Goal: Task Accomplishment & Management: Manage account settings

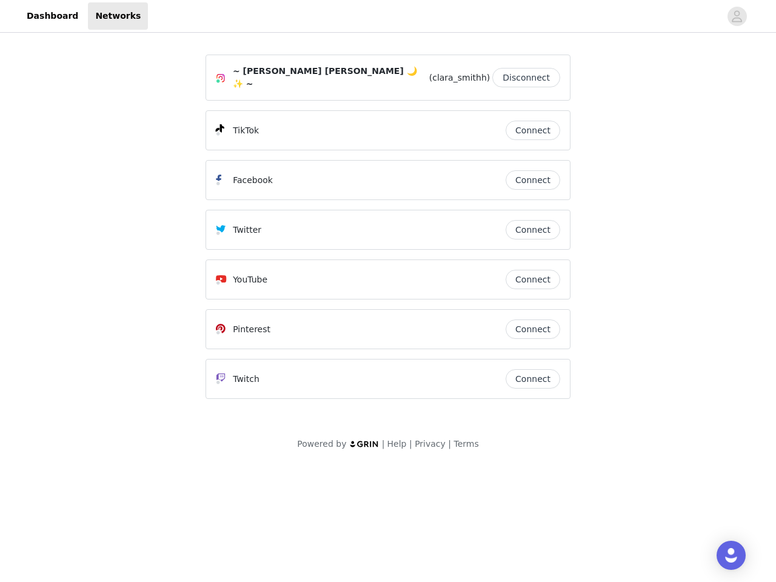
click at [388, 229] on div "Twitter" at bounding box center [361, 230] width 290 height 15
click at [388, 16] on div at bounding box center [434, 15] width 573 height 27
click at [738, 16] on icon "avatar" at bounding box center [737, 16] width 12 height 19
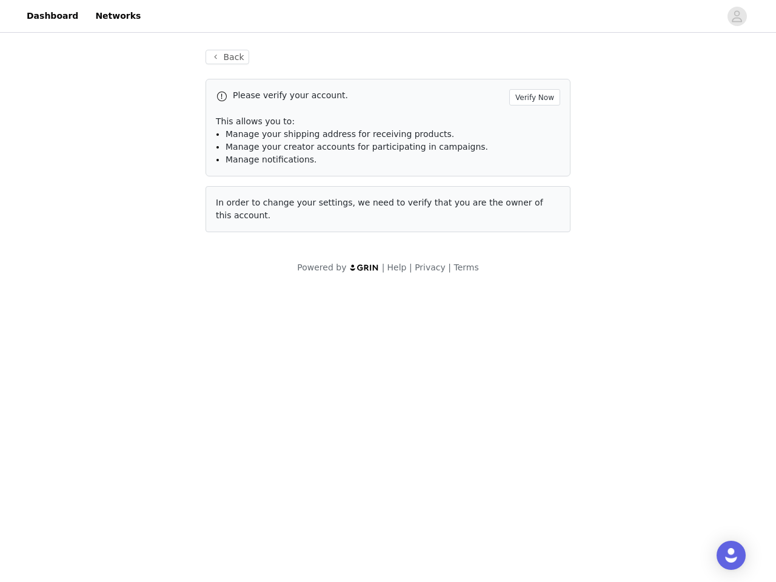
click at [533, 124] on p "This allows you to:" at bounding box center [388, 121] width 345 height 13
click at [533, 174] on div "Please verify your account. Verify Now This allows you to: Manage your shipping…" at bounding box center [388, 128] width 365 height 98
click at [533, 224] on div "Back Please verify your account. Verify Now This allows you to: Manage your shi…" at bounding box center [388, 141] width 394 height 212
click at [533, 274] on div "Powered by | Help | Privacy | Terms" at bounding box center [388, 274] width 776 height 27
click at [533, 323] on body "Dashboard Networks Back Please verify your account. Verify Now This allows you …" at bounding box center [388, 291] width 776 height 582
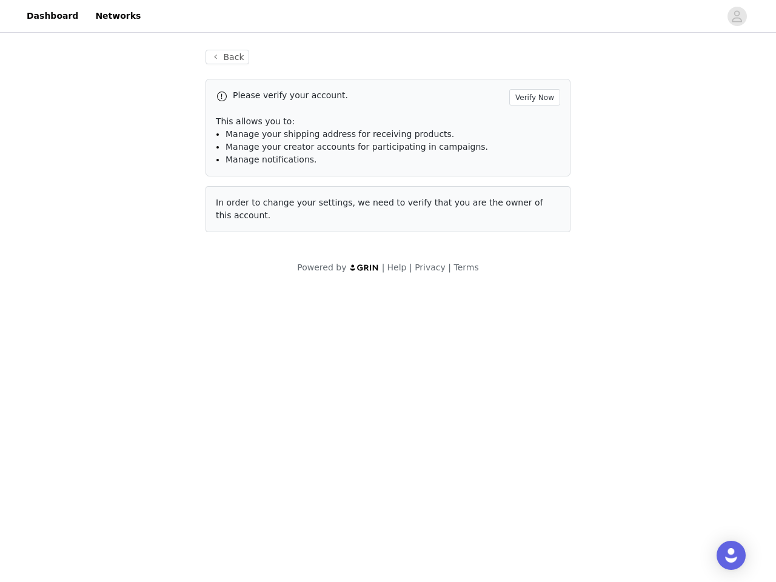
click at [533, 373] on body "Dashboard Networks Back Please verify your account. Verify Now This allows you …" at bounding box center [388, 291] width 776 height 582
